Goal: Check status: Check status

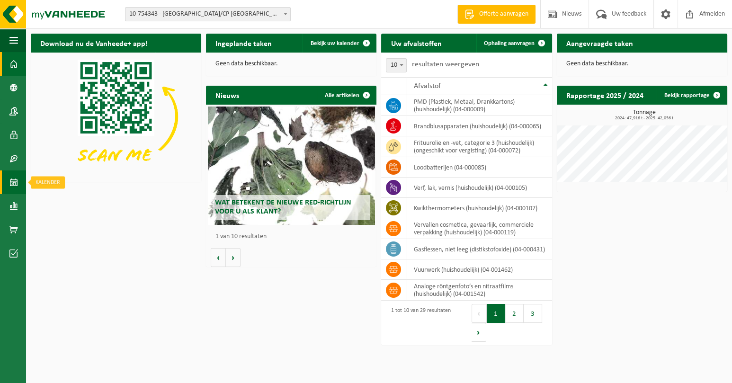
click at [15, 184] on span at bounding box center [13, 183] width 9 height 24
